Goal: Information Seeking & Learning: Find specific fact

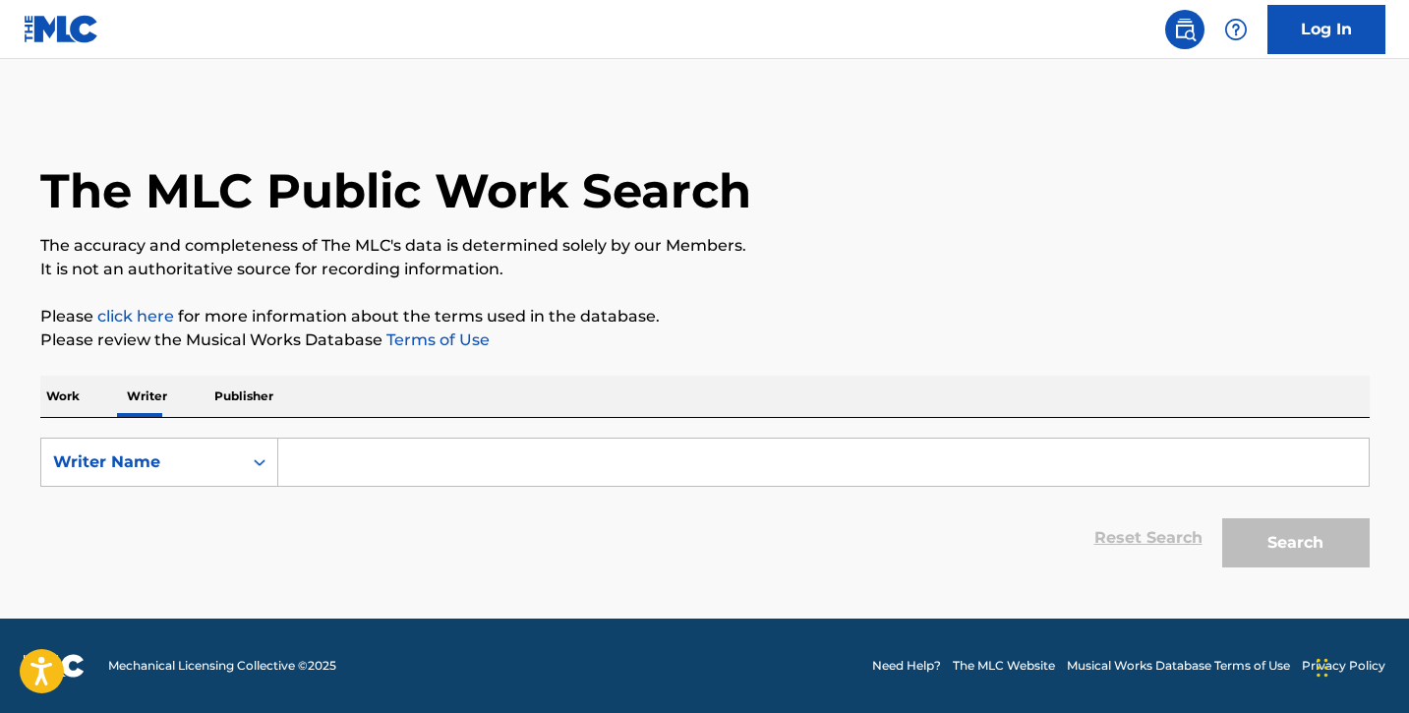
click at [379, 462] on input "Search Form" at bounding box center [823, 462] width 1090 height 47
paste input "T3334892529"
type input "T3334892529"
click at [320, 456] on input "Search Form" at bounding box center [823, 462] width 1090 height 47
paste input "[PERSON_NAME]"
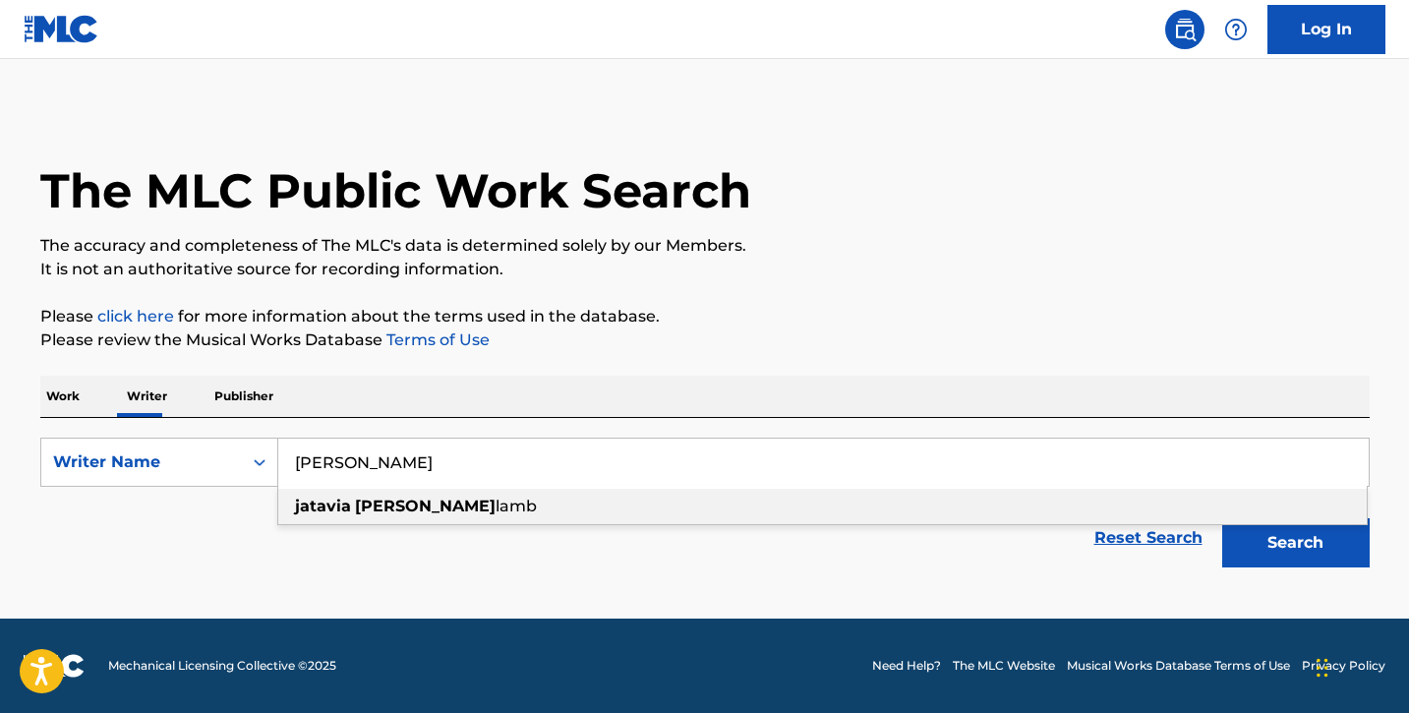
click at [453, 507] on div "[PERSON_NAME]" at bounding box center [822, 506] width 1089 height 35
type input "[PERSON_NAME]"
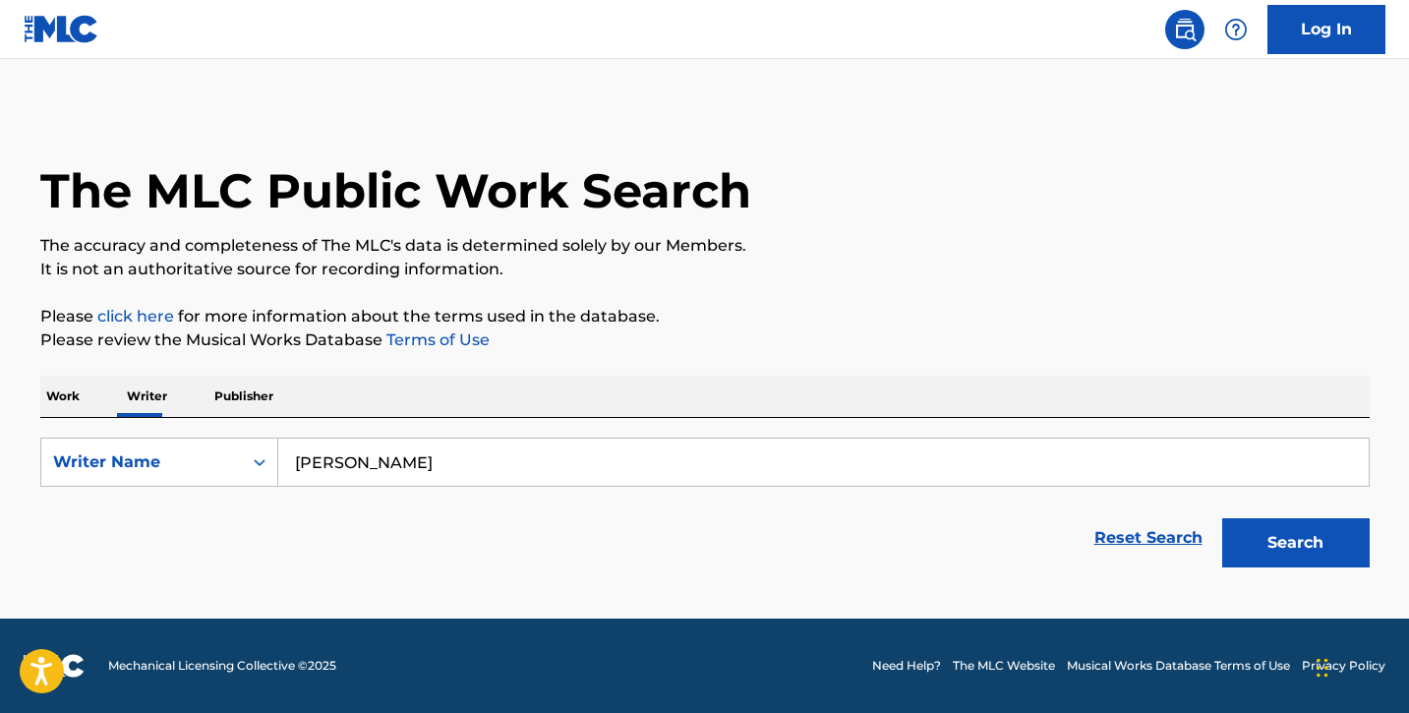
click at [1267, 536] on button "Search" at bounding box center [1295, 542] width 147 height 49
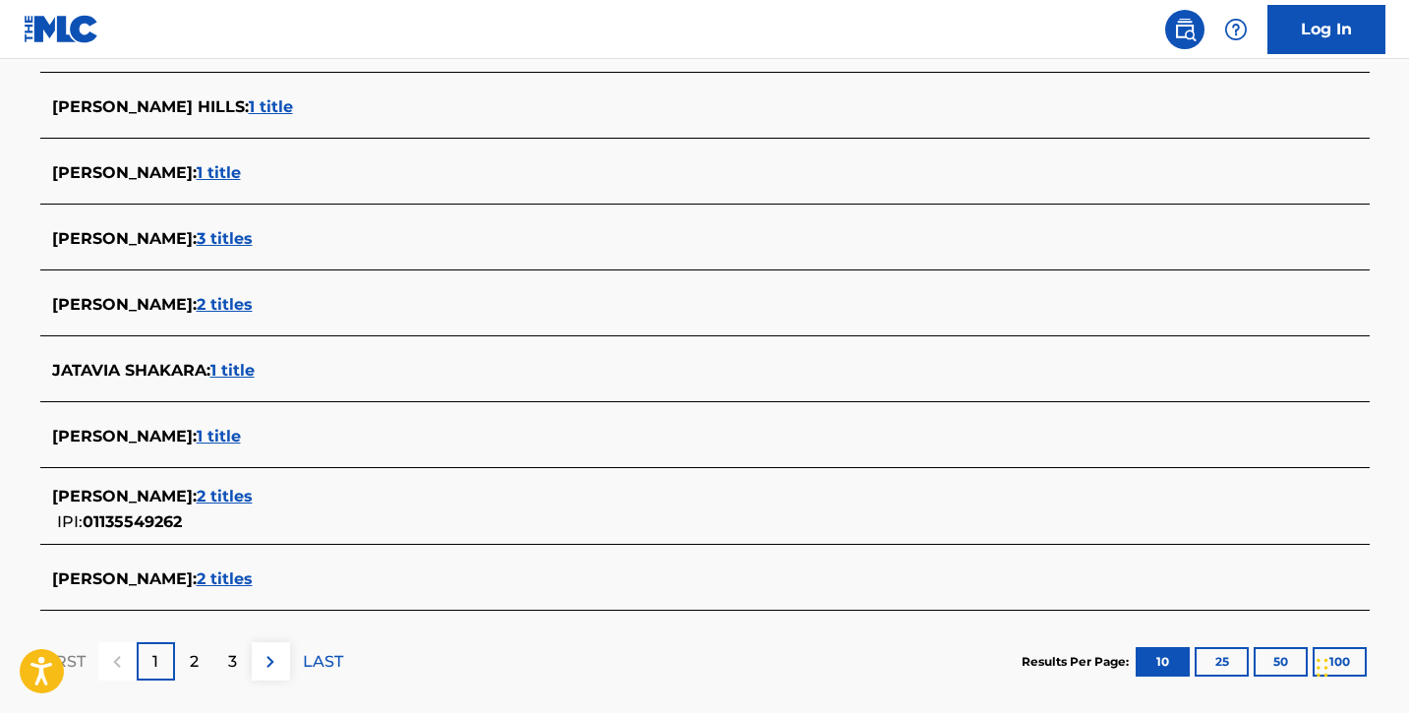
scroll to position [678, 0]
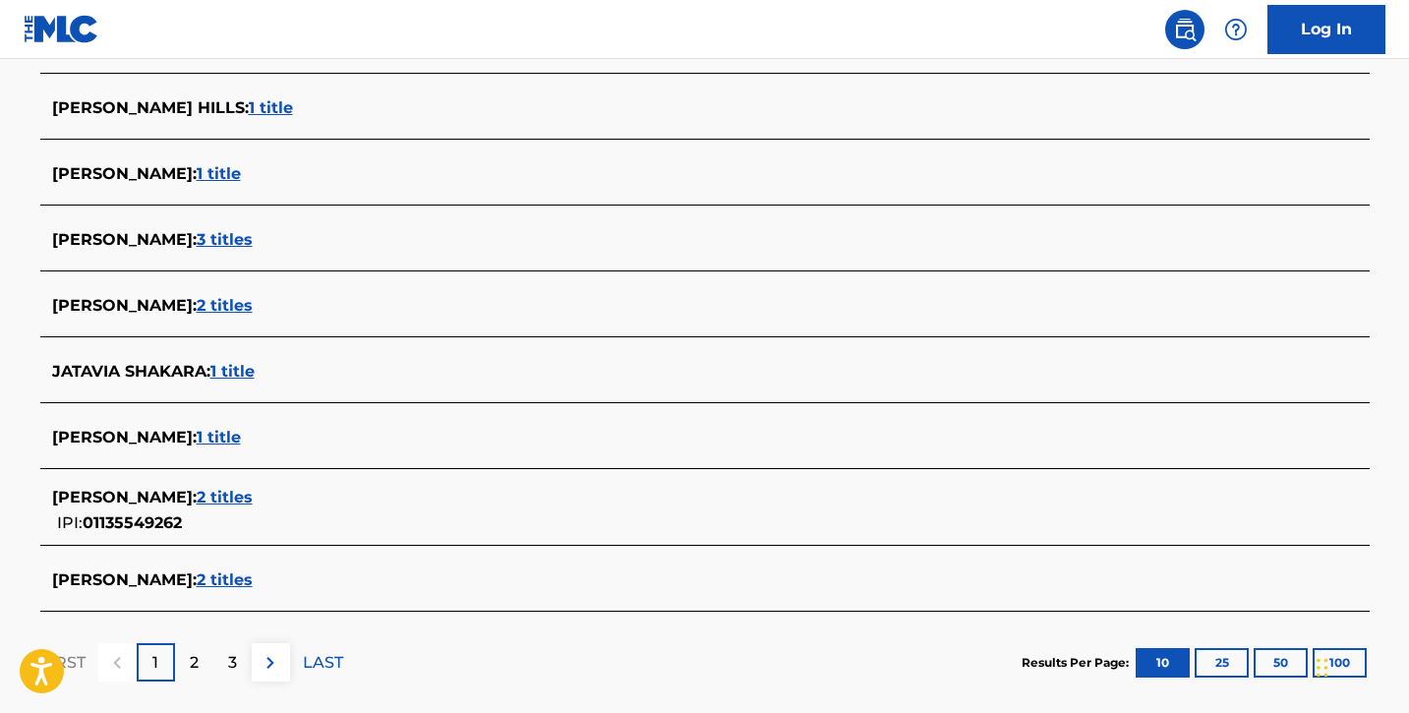
click at [253, 586] on span "2 titles" at bounding box center [225, 579] width 56 height 19
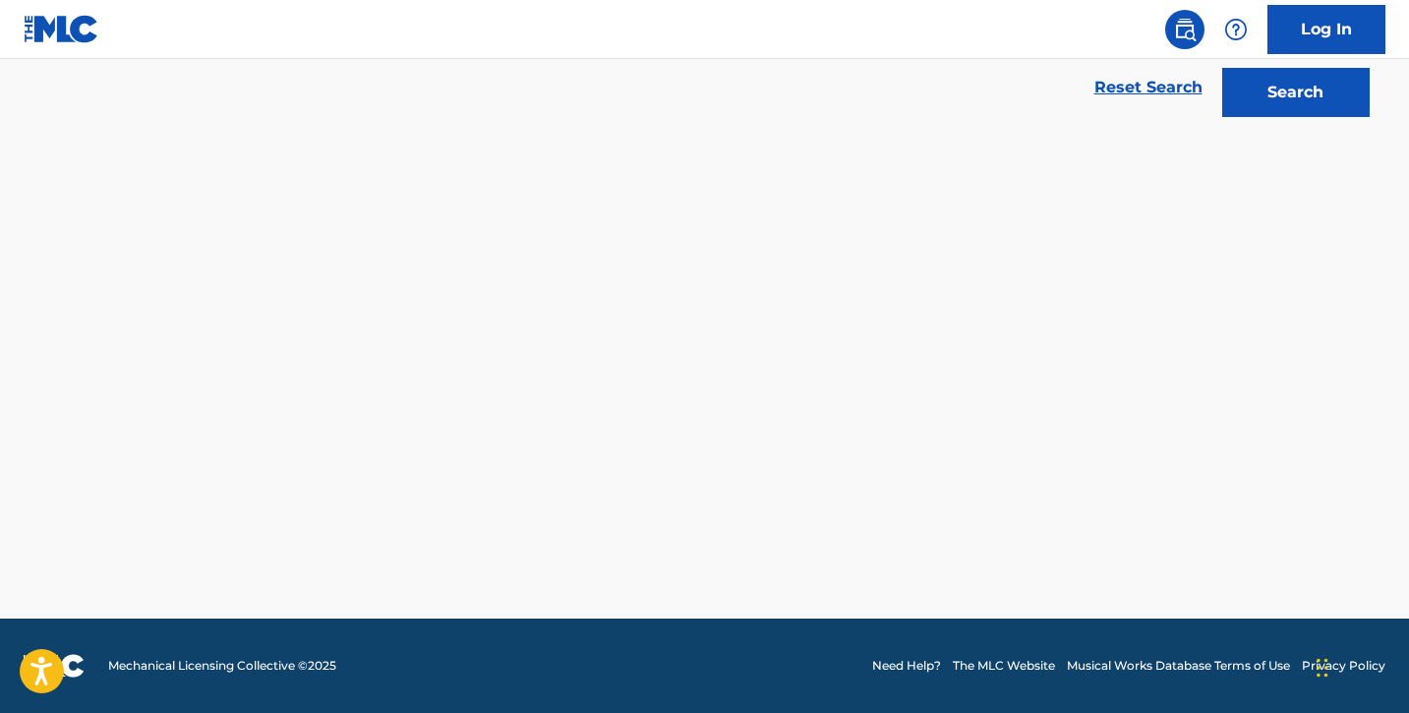
scroll to position [450, 0]
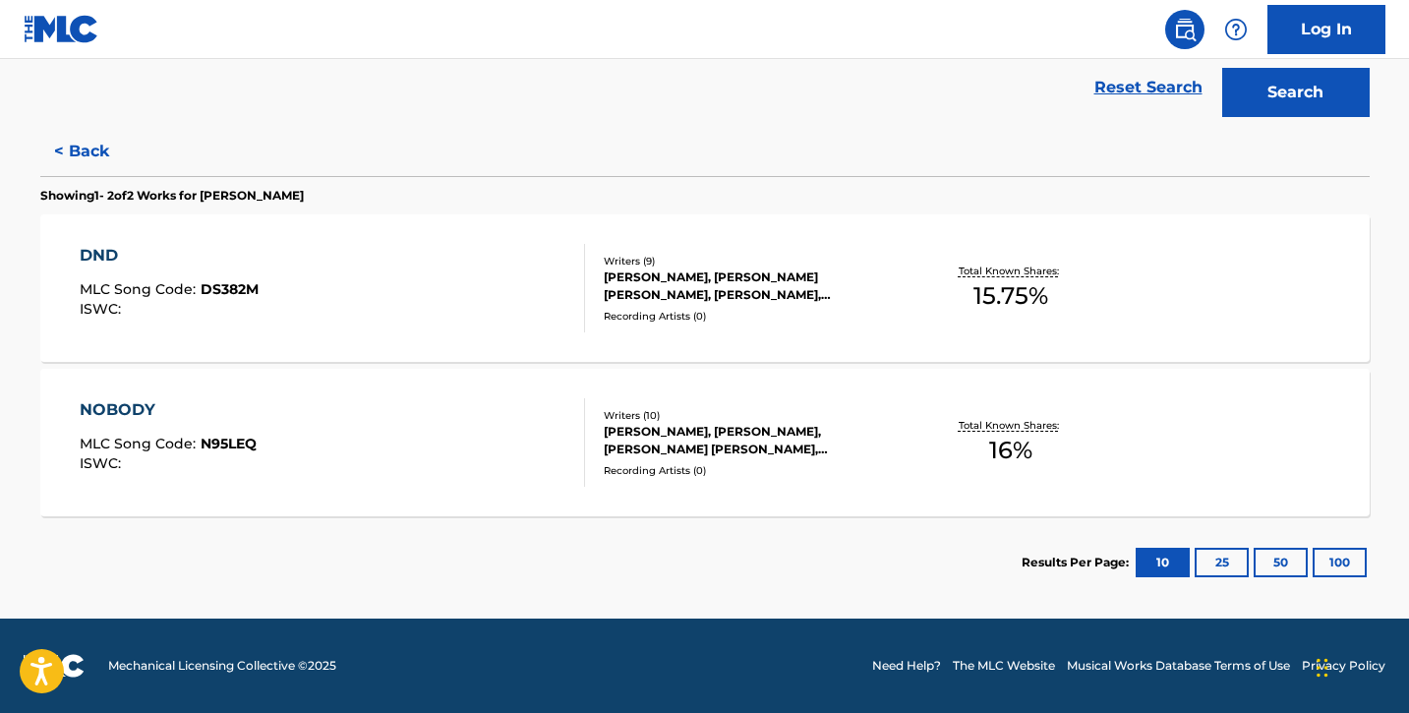
click at [426, 483] on div "NOBODY MLC Song Code : N95LEQ ISWC :" at bounding box center [332, 442] width 505 height 88
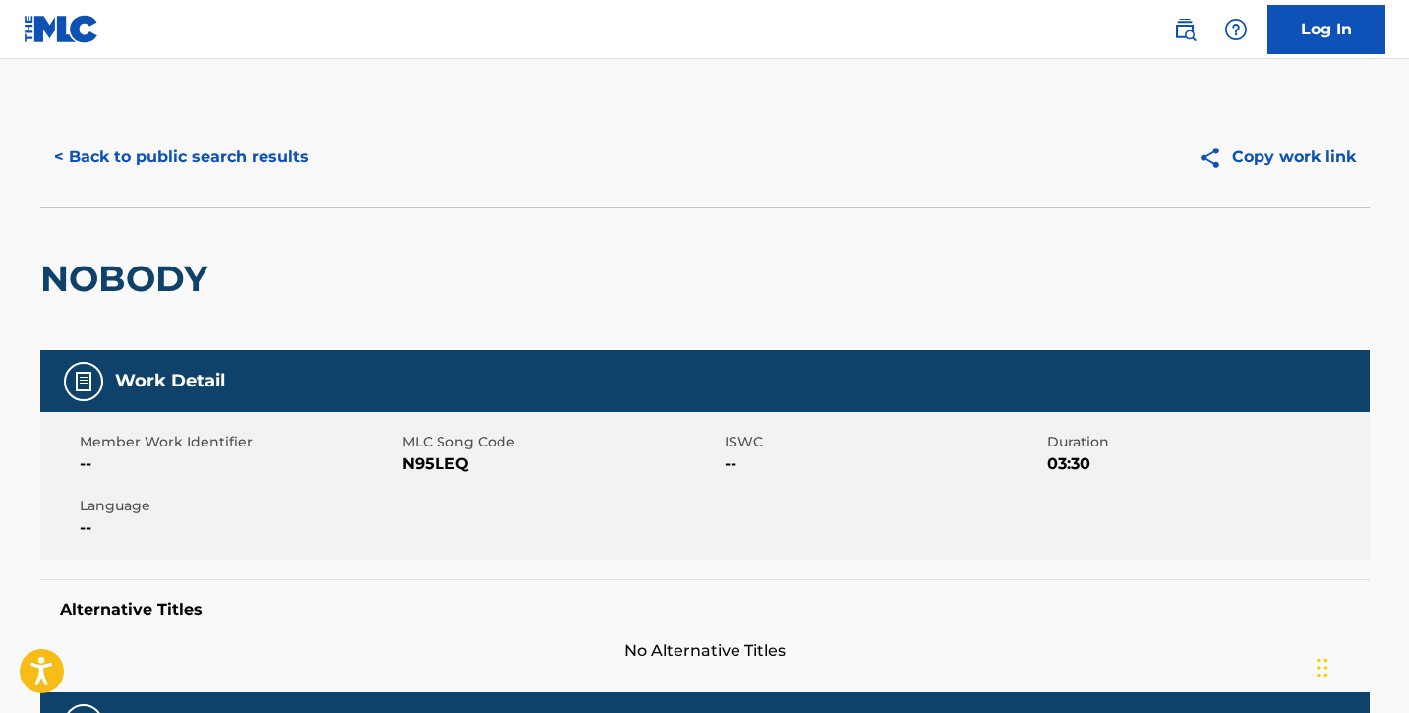
click at [426, 483] on div "Member Work Identifier -- MLC Song Code N95LEQ ISWC -- Duration 03:30 Language …" at bounding box center [704, 485] width 1329 height 147
